Goal: Information Seeking & Learning: Learn about a topic

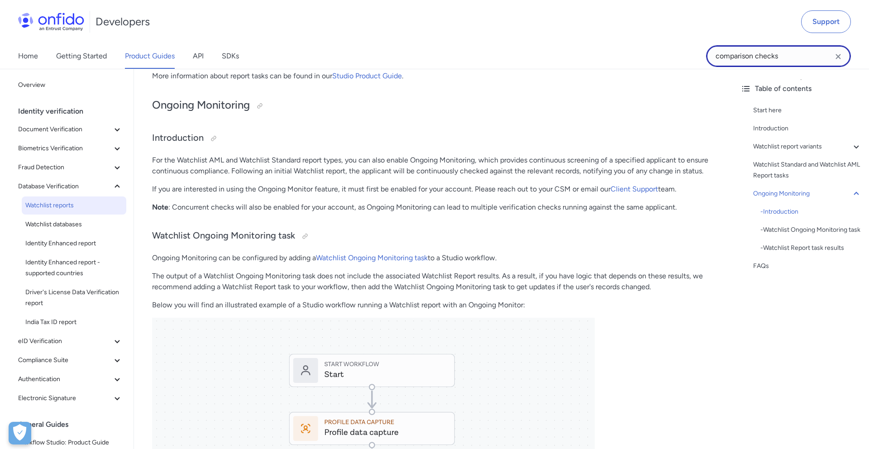
click at [827, 59] on input "comparison checks" at bounding box center [778, 56] width 145 height 22
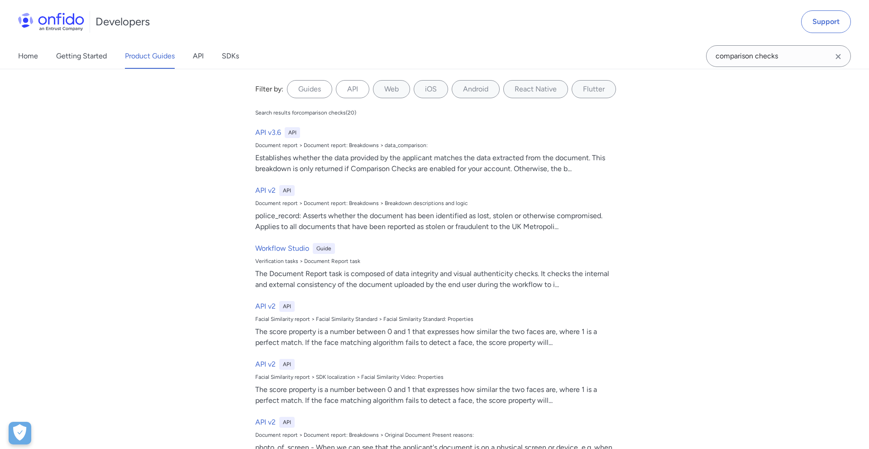
click at [843, 58] on icon "Clear search field button" at bounding box center [838, 56] width 11 height 11
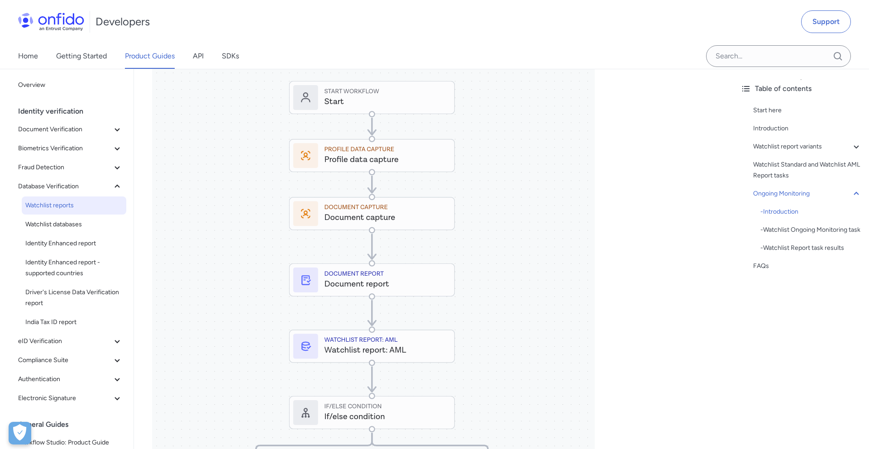
scroll to position [1824, 0]
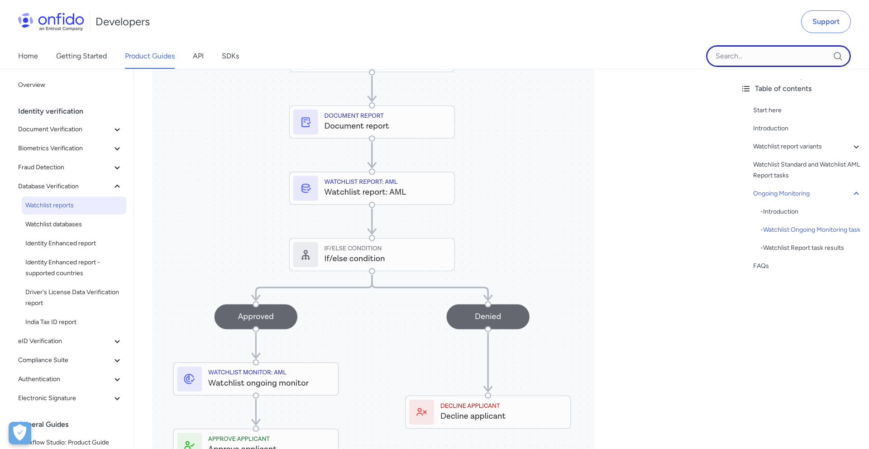
click at [805, 56] on input "Onfido search input field" at bounding box center [778, 56] width 145 height 22
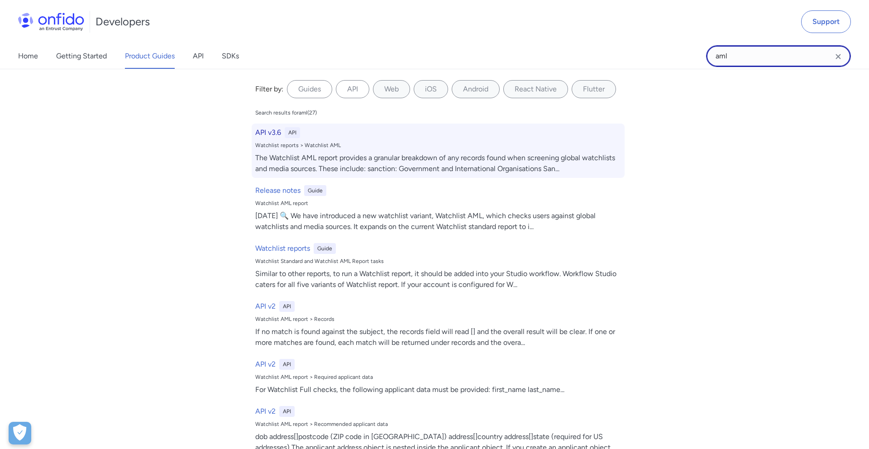
type input "aml"
click at [269, 133] on h6 "API v3.6" at bounding box center [268, 132] width 26 height 11
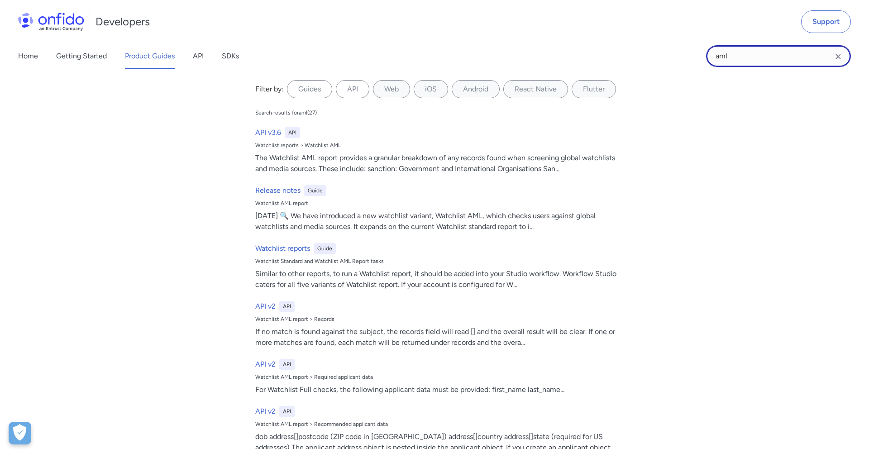
click at [737, 60] on input "aml" at bounding box center [778, 56] width 145 height 22
type textarea "aml"
click at [737, 60] on input "aml" at bounding box center [778, 56] width 145 height 22
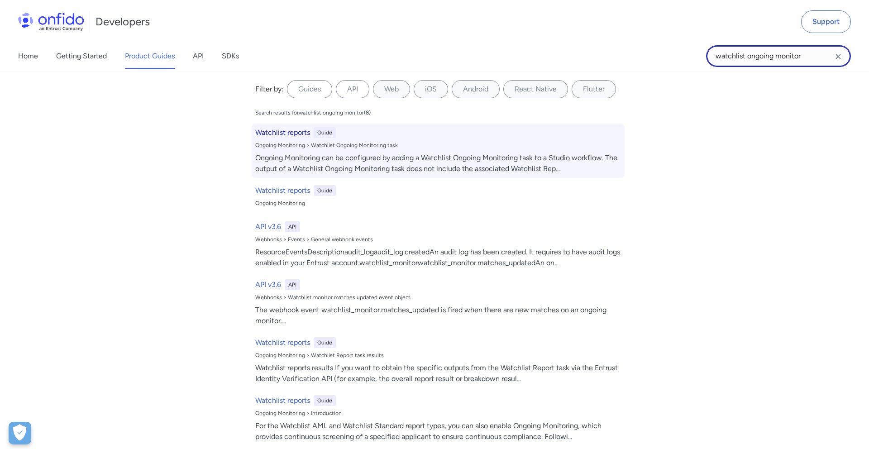
type input "watchlist ongoing monitor"
click at [299, 135] on h6 "Watchlist reports" at bounding box center [282, 132] width 55 height 11
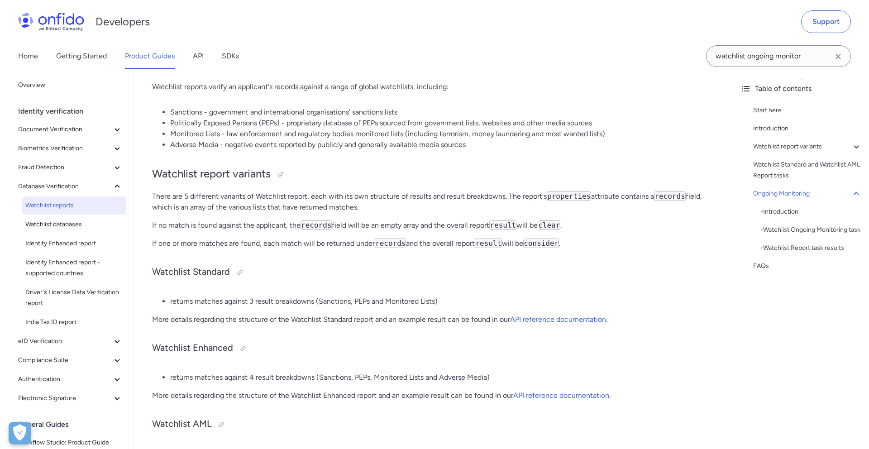
scroll to position [1357, 0]
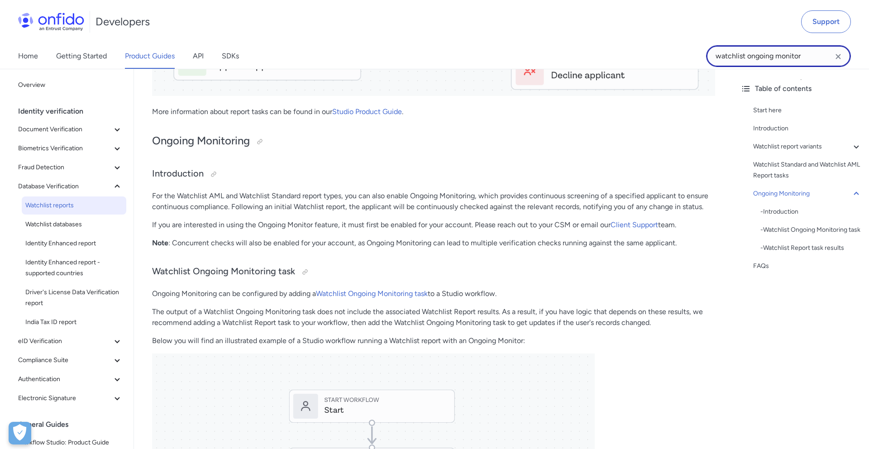
click at [762, 52] on input "watchlist ongoing monitor" at bounding box center [778, 56] width 145 height 22
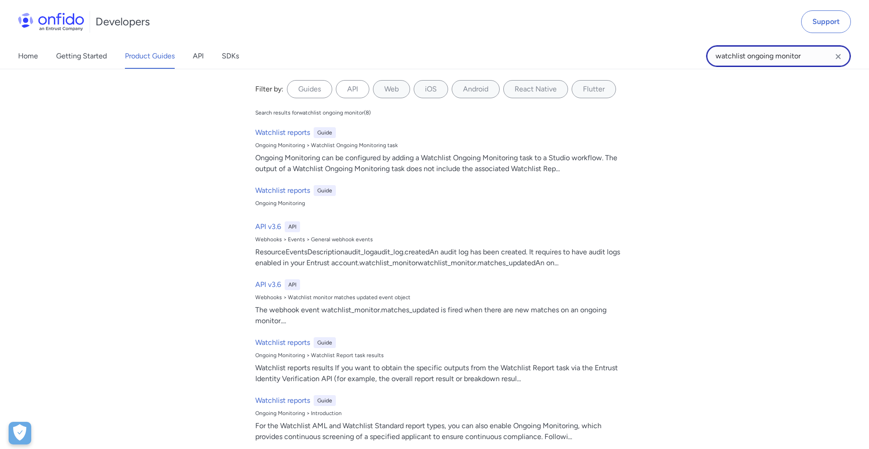
click at [762, 52] on input "watchlist ongoing monitor" at bounding box center [778, 56] width 145 height 22
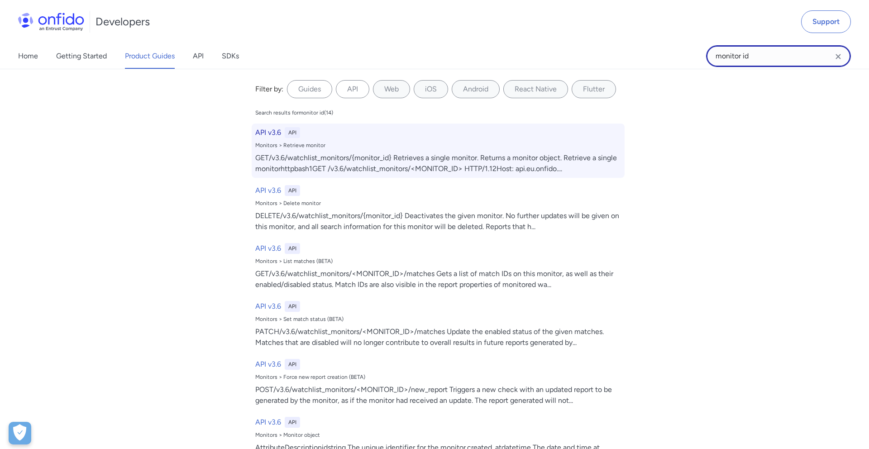
type input "monitor id"
click at [271, 134] on h6 "API v3.6" at bounding box center [268, 132] width 26 height 11
select select "http"
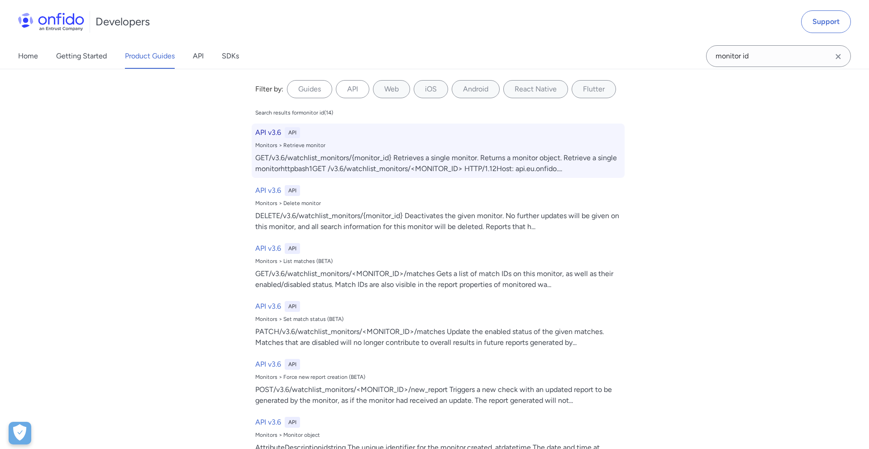
select select "http"
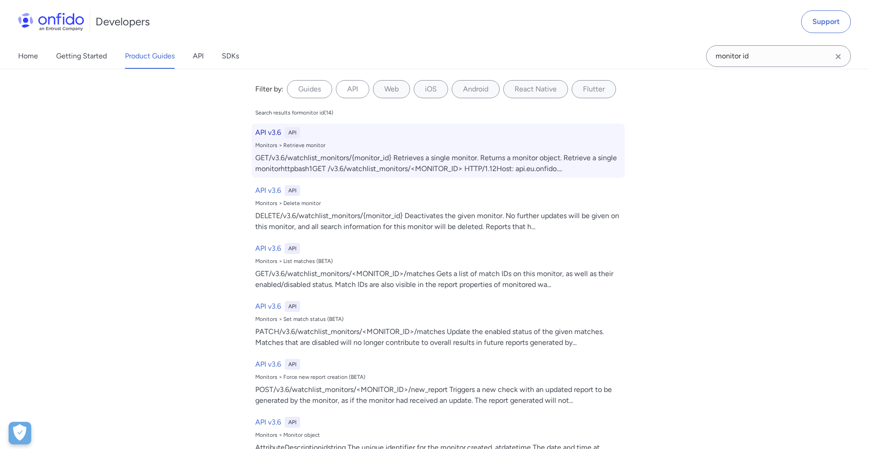
select select "http"
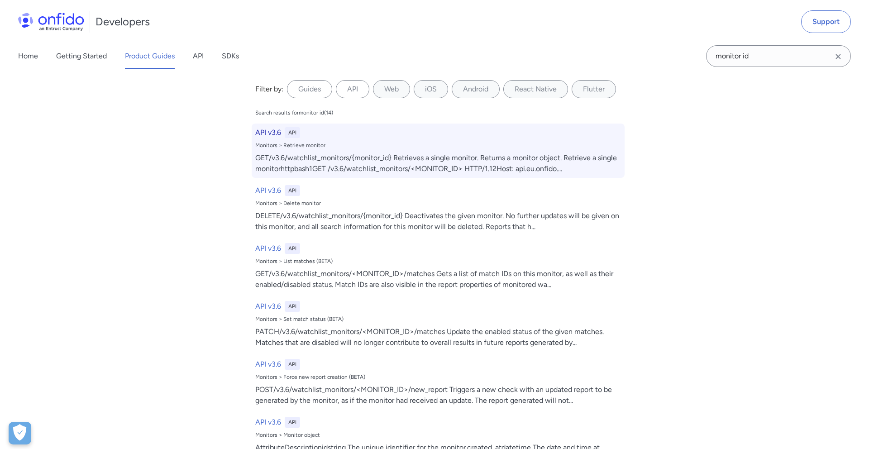
select select "http"
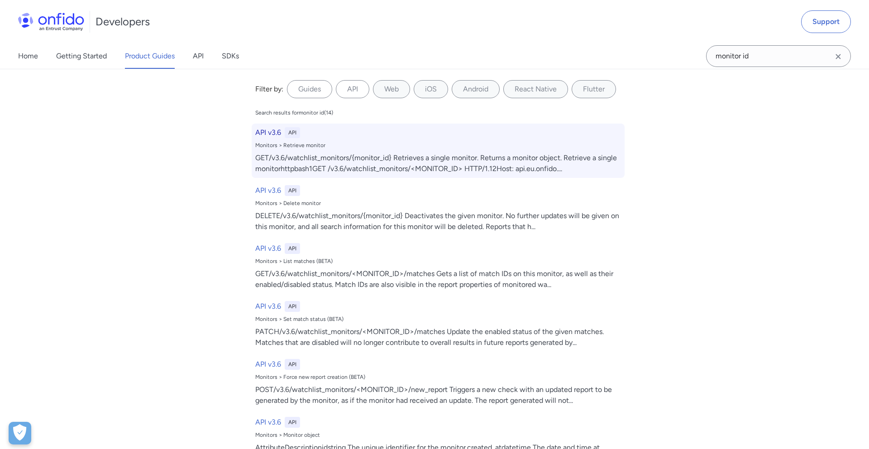
select select "http"
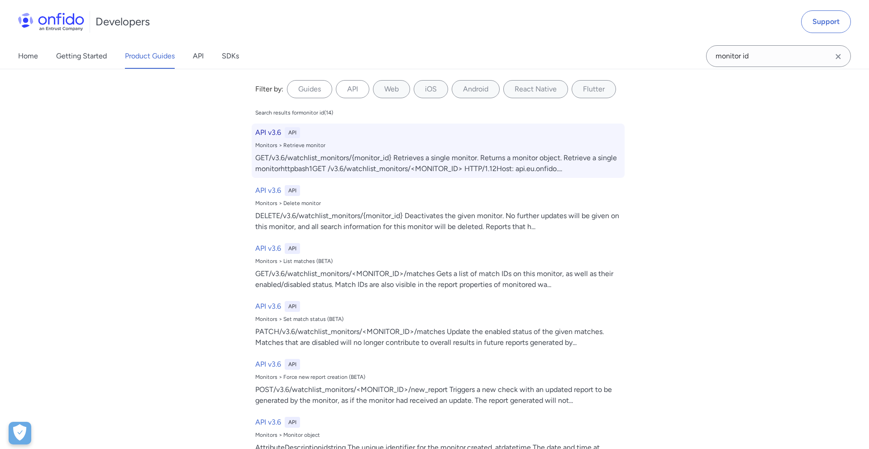
select select "http"
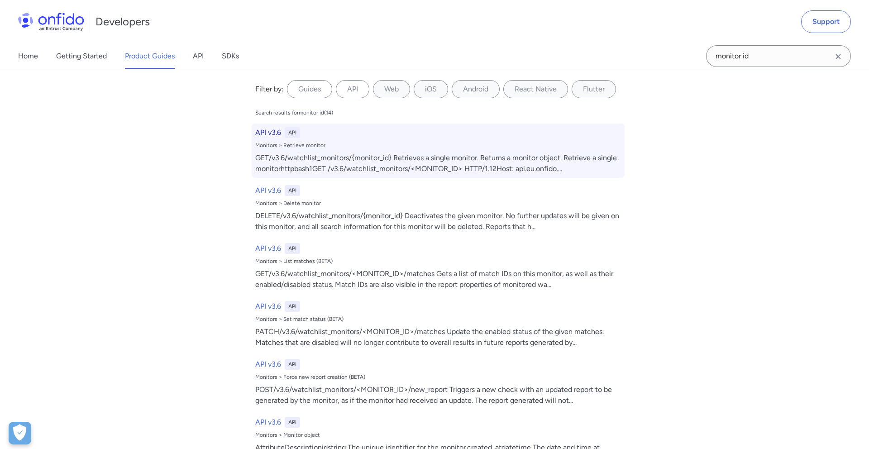
select select "http"
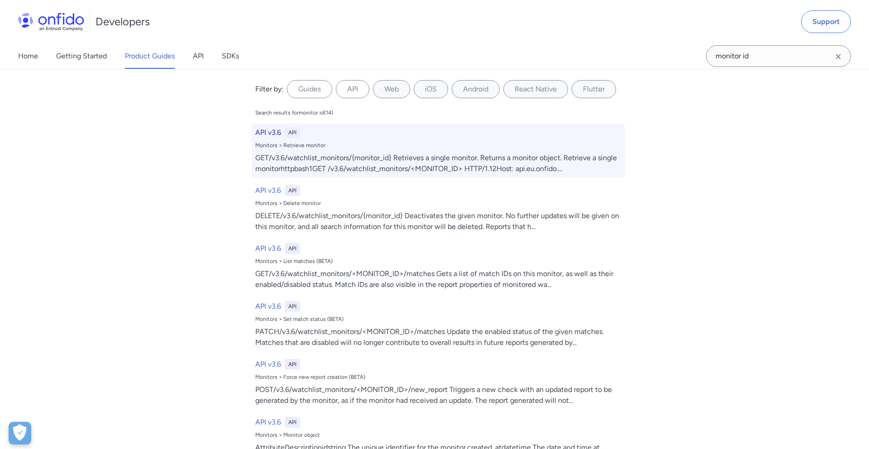
select select "http"
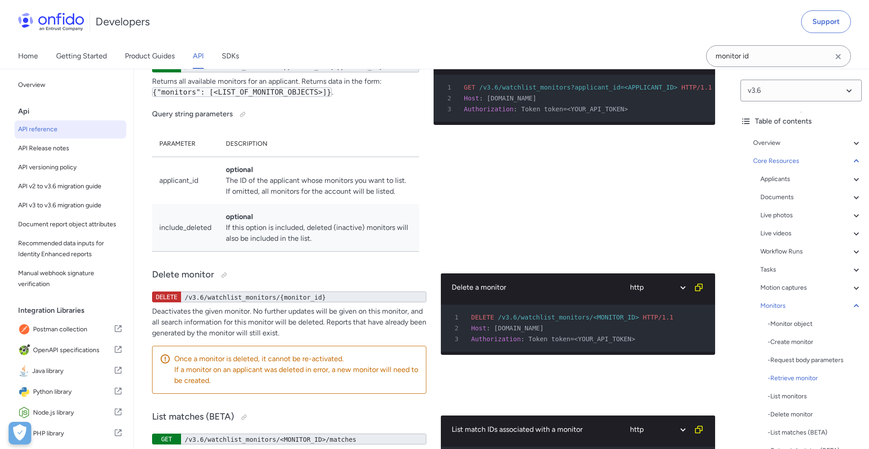
scroll to position [26957, 0]
